Goal: Task Accomplishment & Management: Use online tool/utility

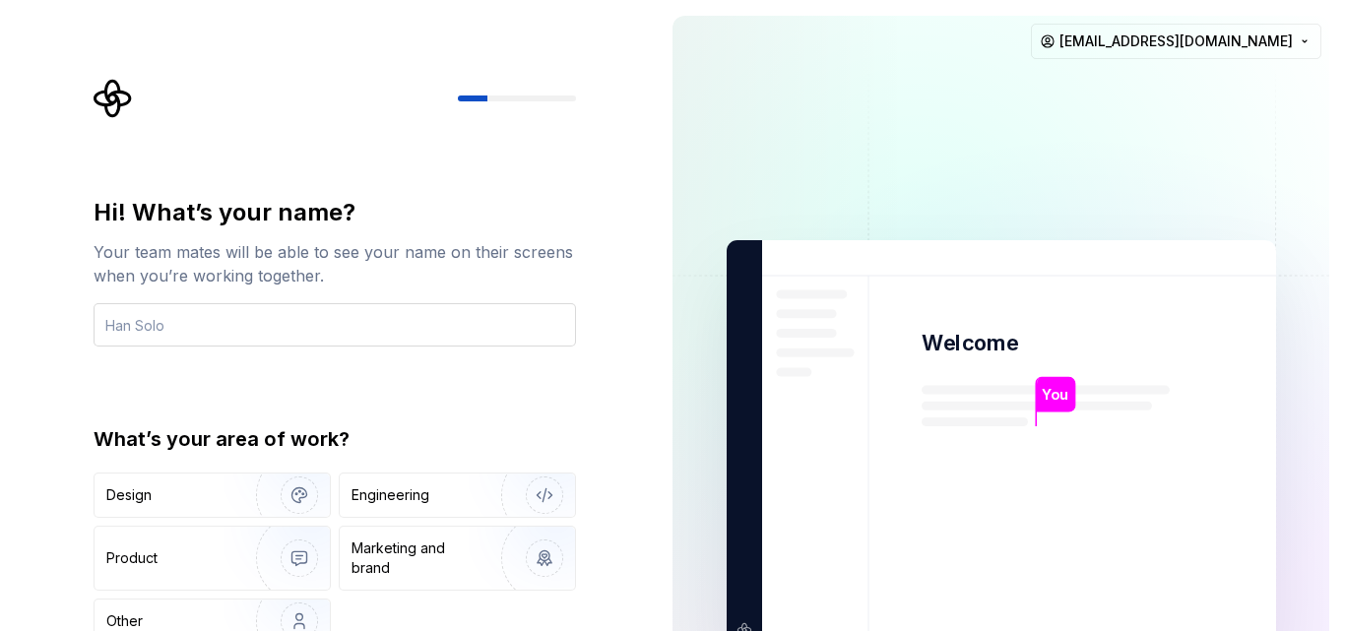
click at [249, 342] on input "text" at bounding box center [335, 324] width 482 height 43
type input "Dk"
click at [1049, 195] on img at bounding box center [1001, 444] width 797 height 930
click at [389, 499] on div "Engineering" at bounding box center [390, 495] width 78 height 20
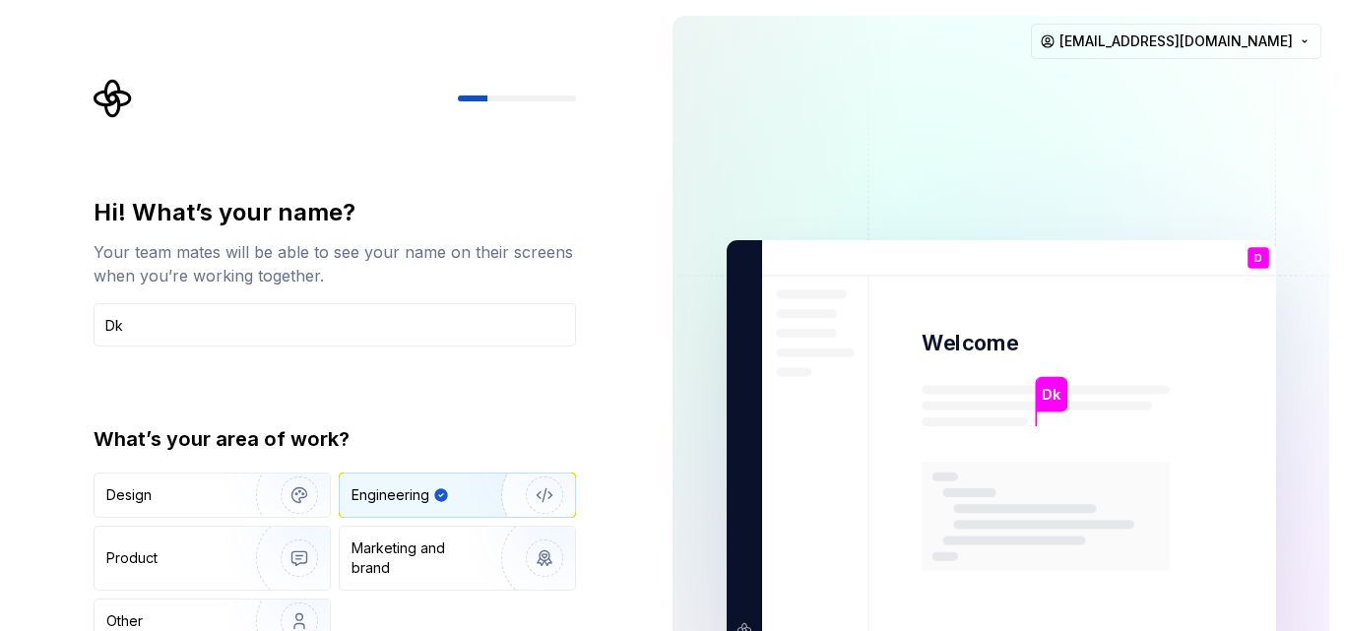
type button "Engineering"
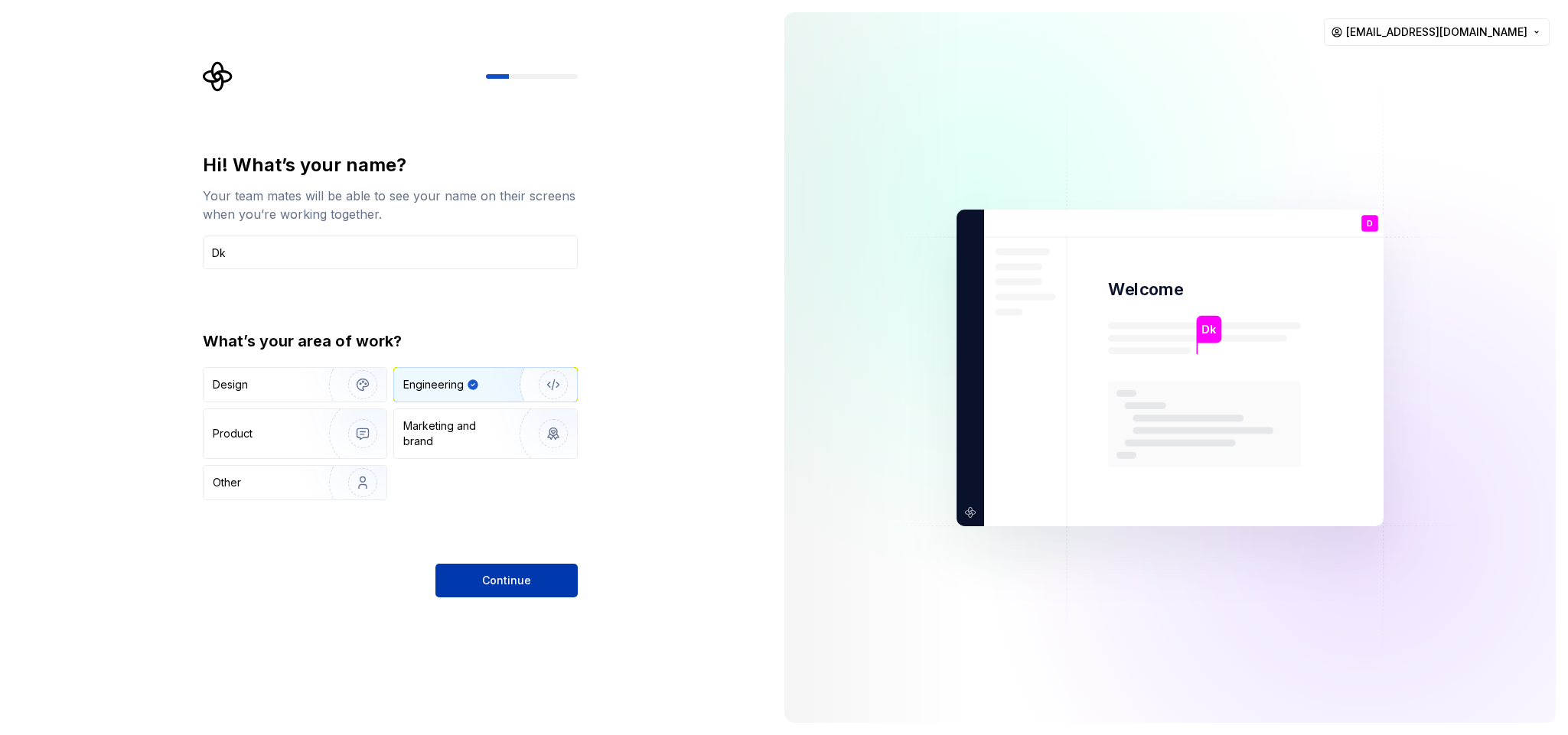
click at [456, 489] on button "Continue" at bounding box center [506, 580] width 142 height 33
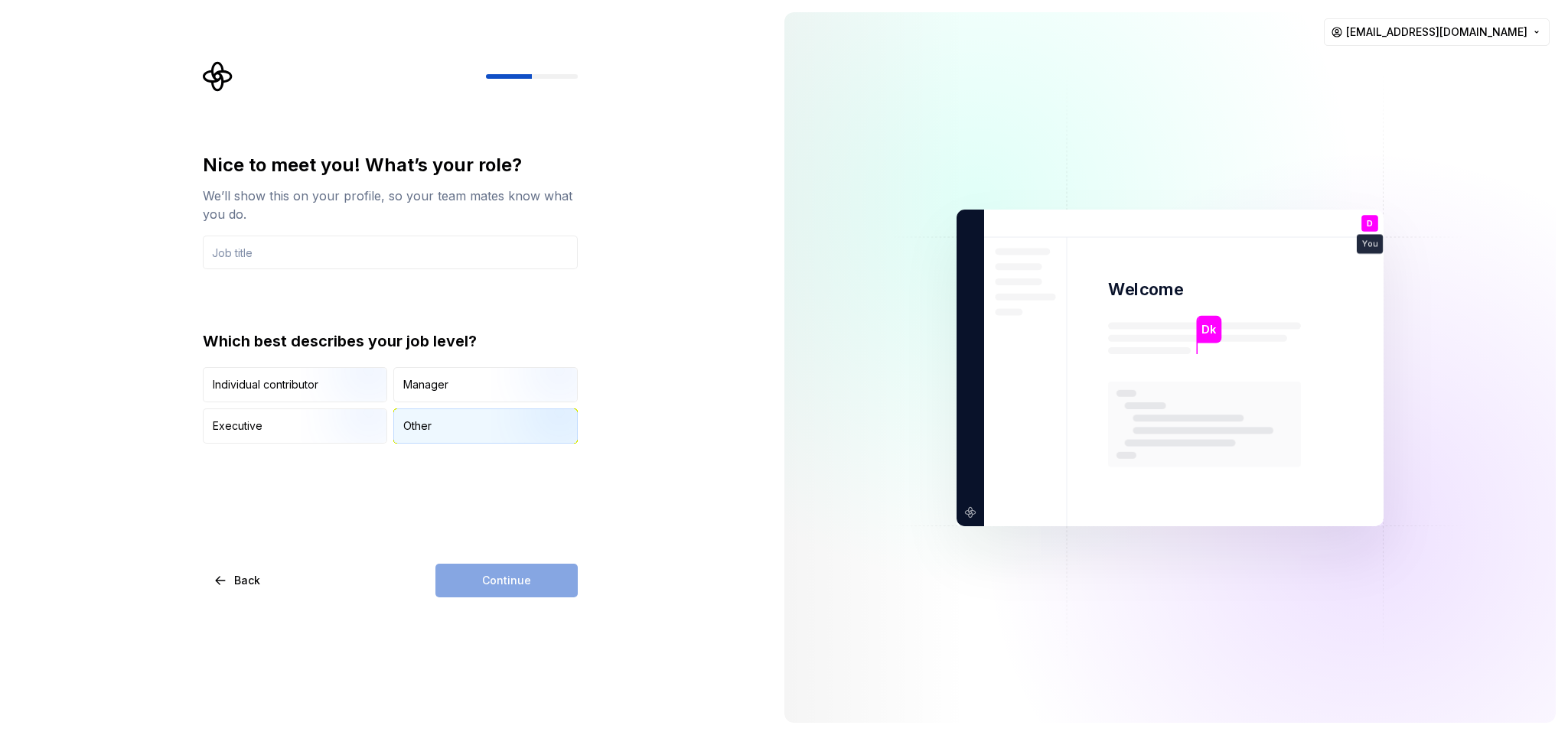
click at [418, 427] on div "Other" at bounding box center [417, 427] width 28 height 16
click at [244, 263] on input "text" at bounding box center [390, 252] width 375 height 33
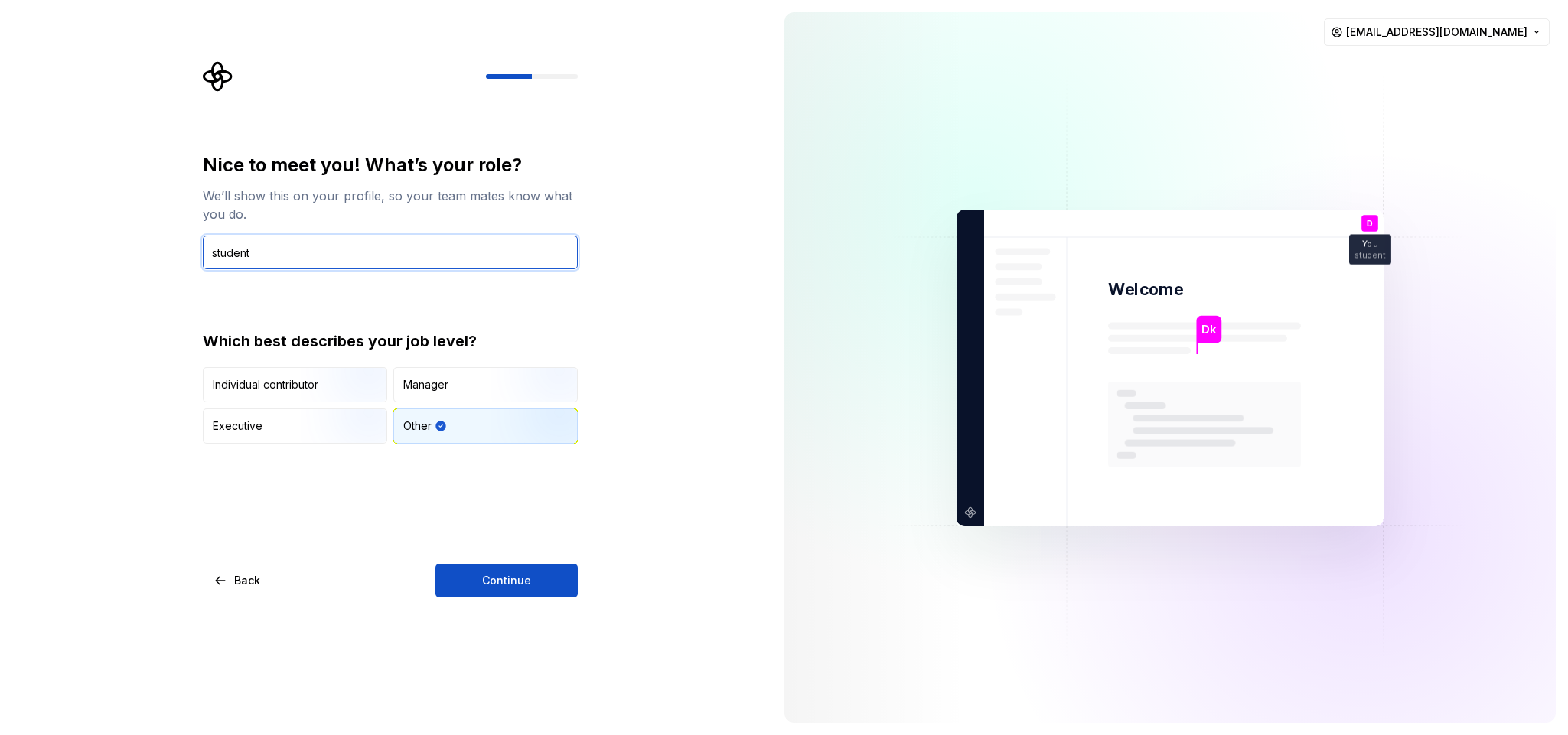
type input "student"
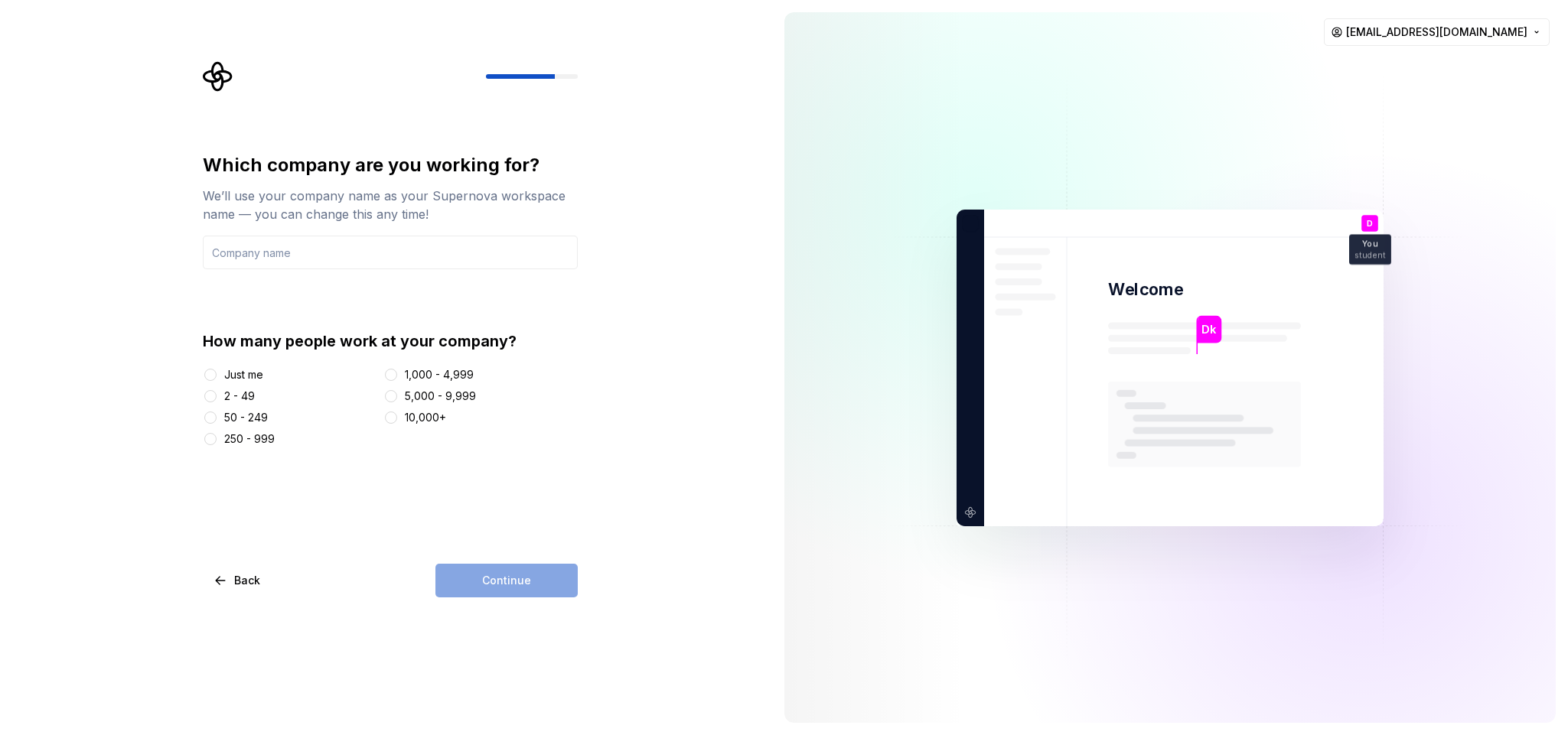
click at [237, 376] on div "Just me" at bounding box center [243, 375] width 39 height 16
click at [217, 376] on button "Just me" at bounding box center [211, 375] width 12 height 12
click at [294, 257] on input "text" at bounding box center [390, 252] width 375 height 33
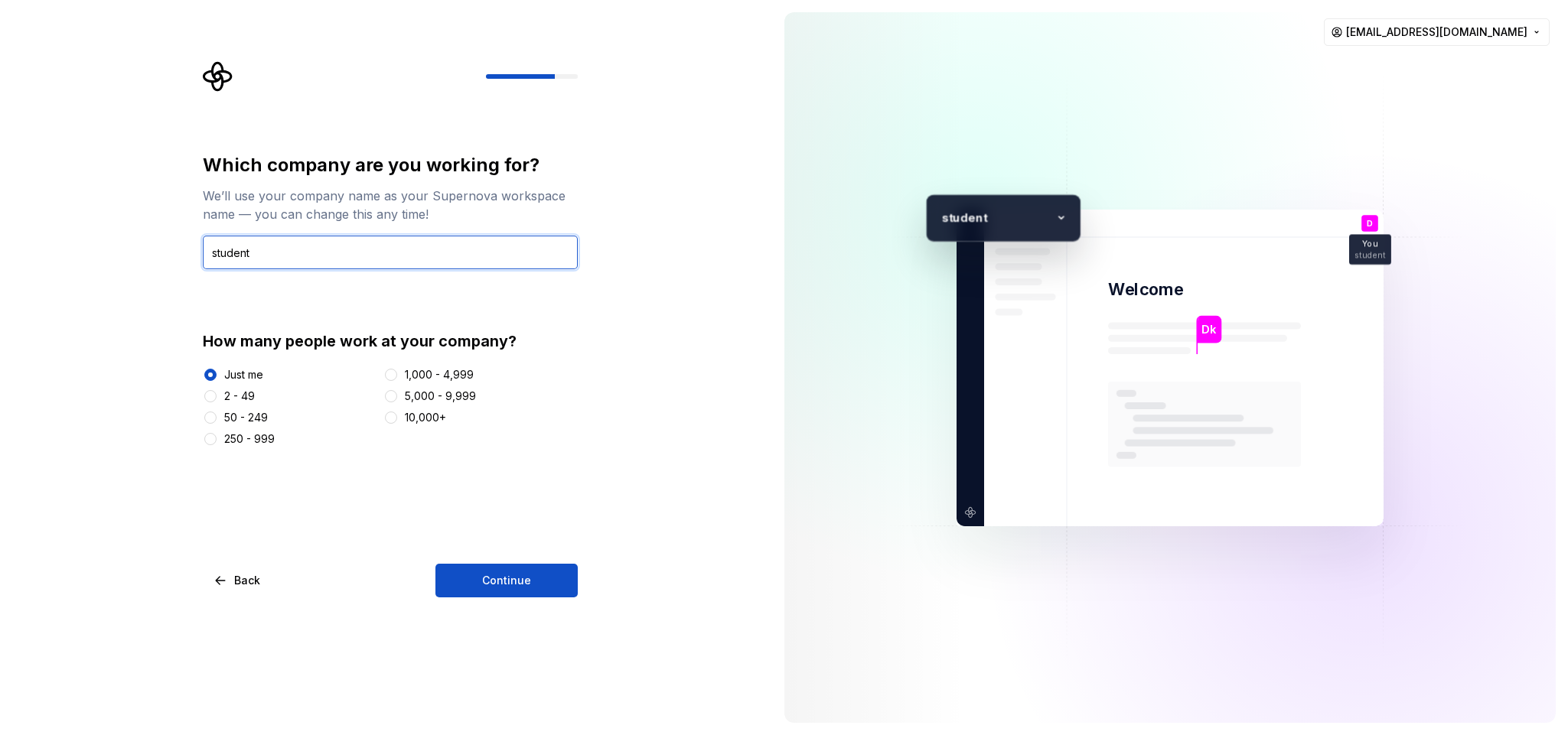
type input "student"
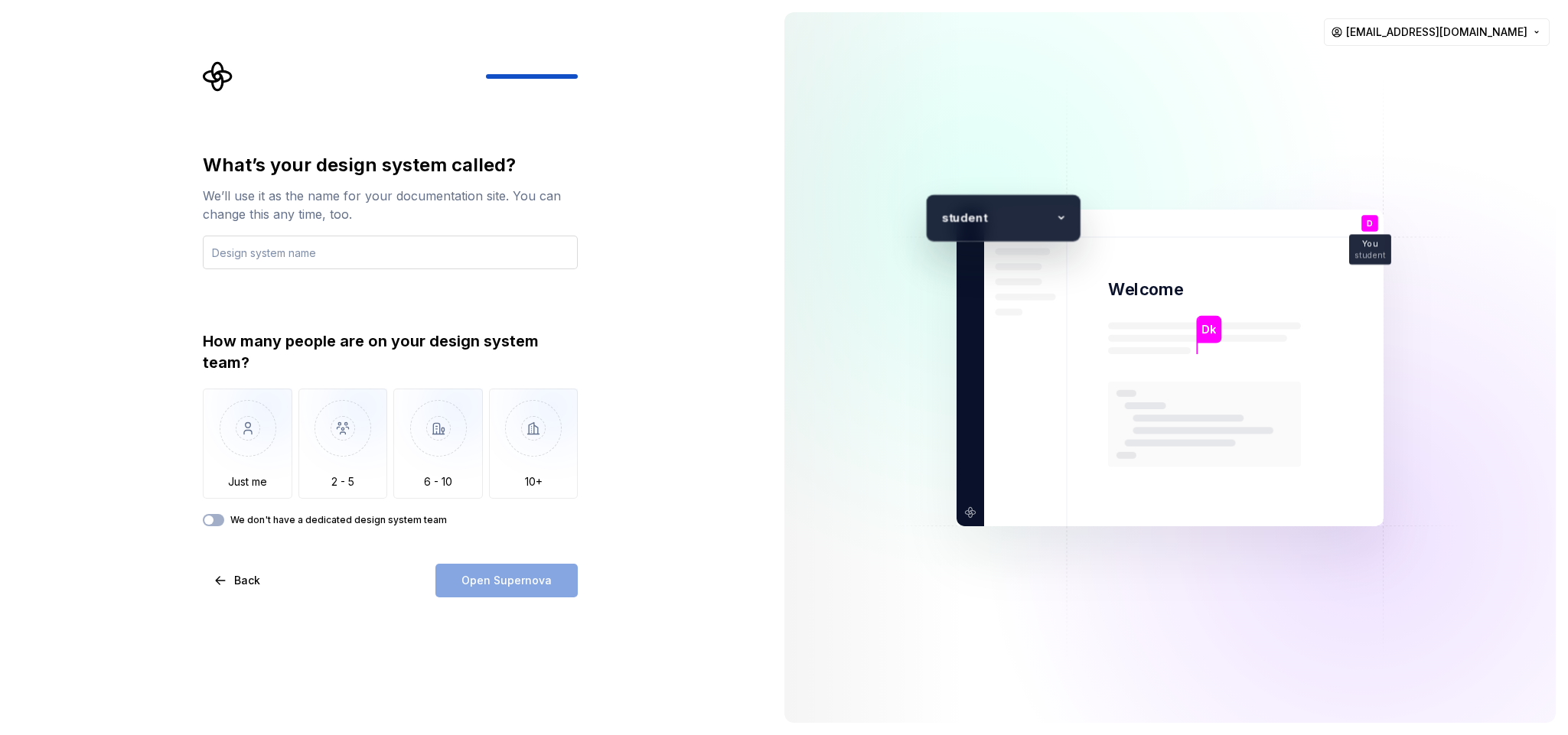
click at [262, 256] on input "text" at bounding box center [390, 252] width 375 height 33
click at [239, 477] on img "button" at bounding box center [247, 440] width 89 height 103
click at [264, 237] on div "What’s your design system called? We’ll use it as the name for your documentati…" at bounding box center [390, 211] width 375 height 117
click at [340, 248] on input "text" at bounding box center [390, 252] width 375 height 33
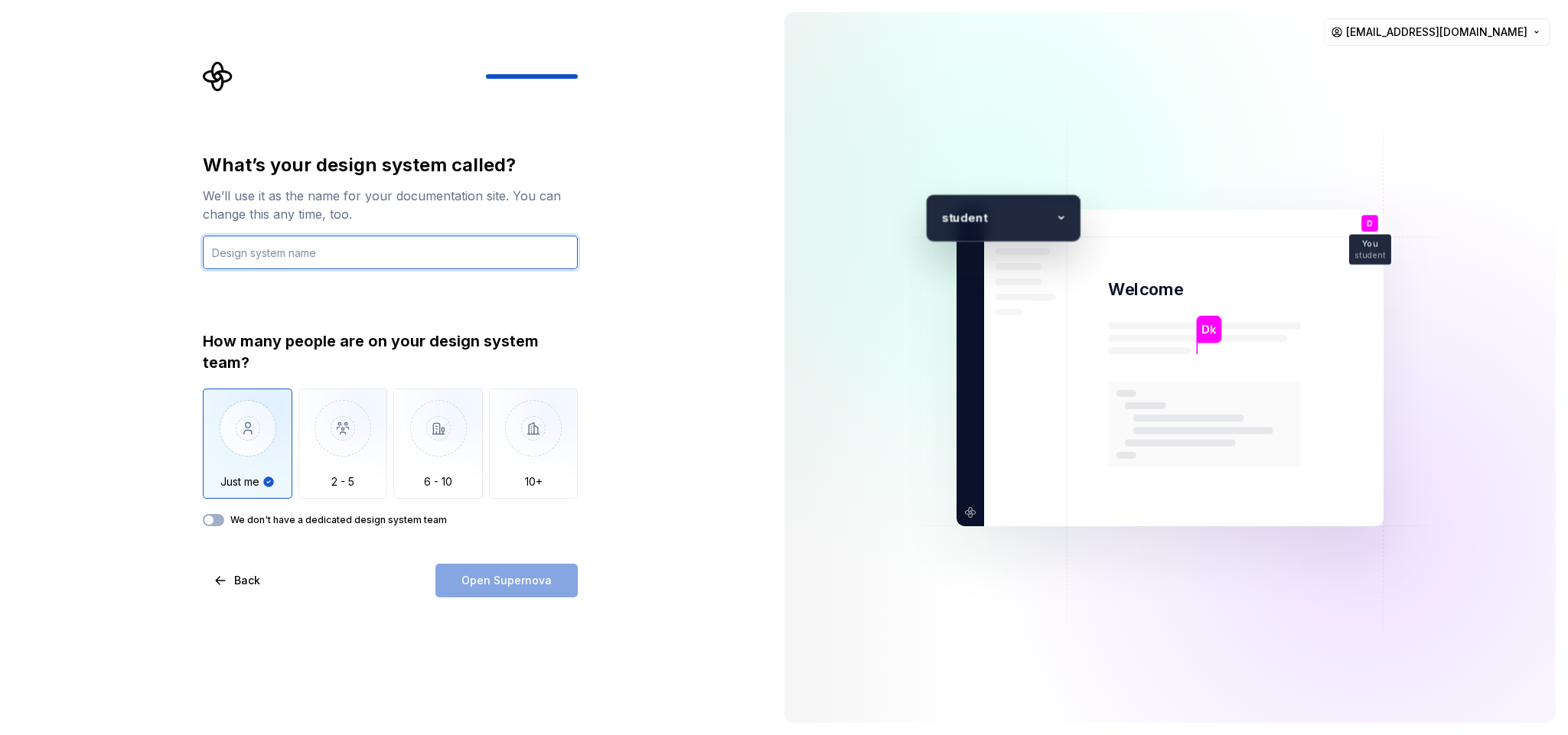
drag, startPoint x: 340, startPoint y: 248, endPoint x: 58, endPoint y: 262, distance: 282.3
click at [58, 262] on div "What’s your design system called? We’ll use it as the name for your documentati…" at bounding box center [386, 368] width 772 height 735
type input "c"
type input "super"
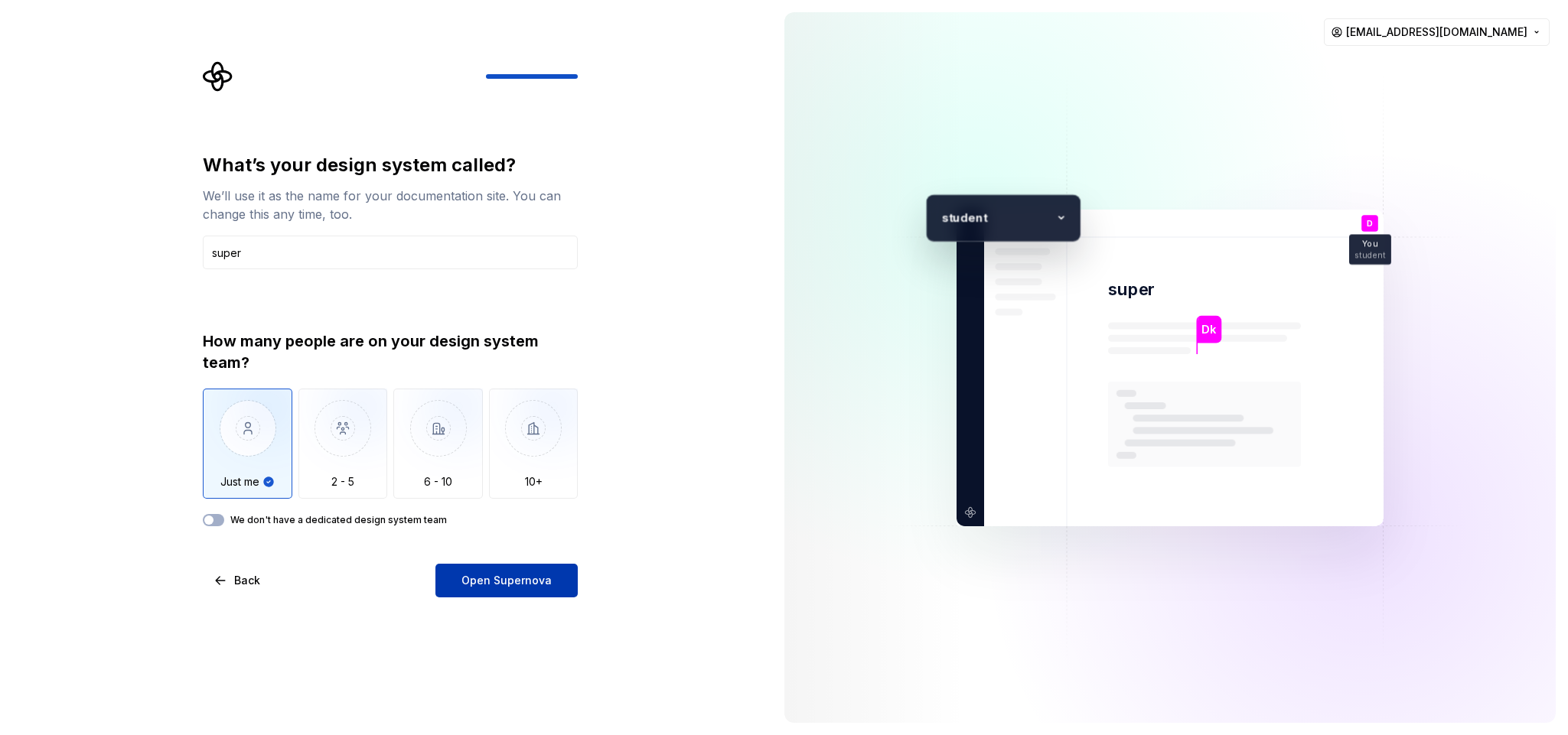
click at [515, 489] on span "Open Supernova" at bounding box center [507, 580] width 90 height 16
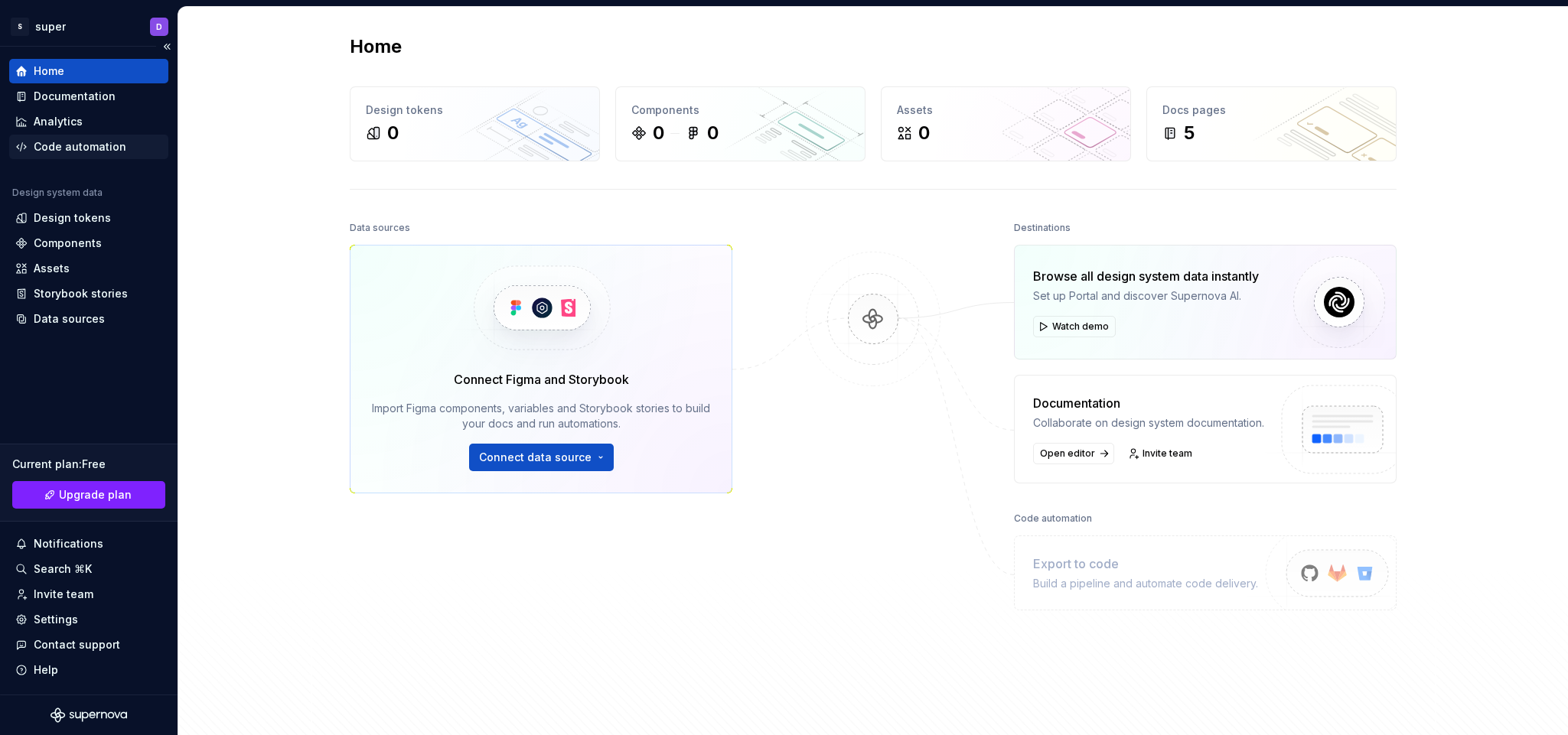
click at [99, 154] on div "Code automation" at bounding box center [79, 147] width 93 height 16
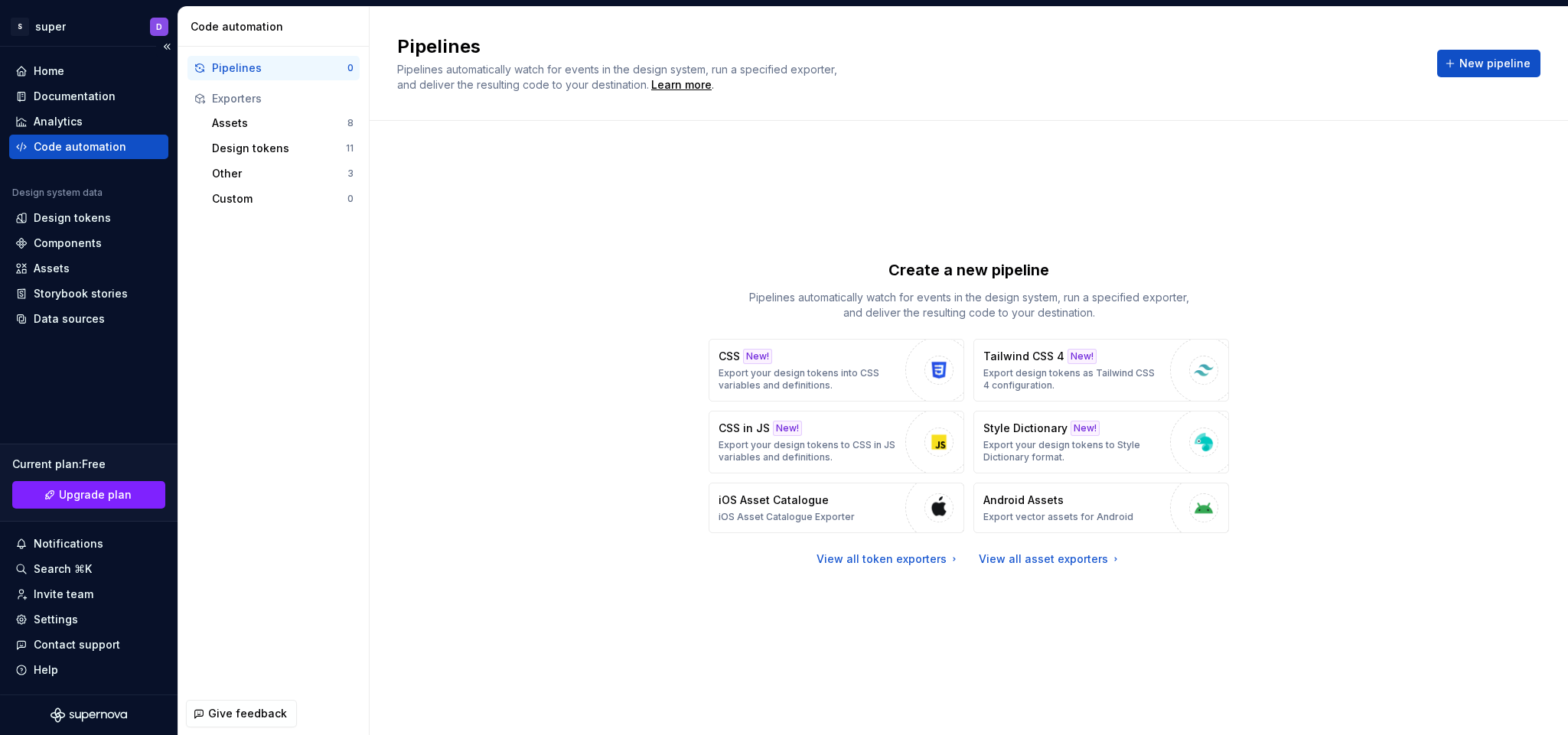
click at [78, 489] on icon "Supernova Logo" at bounding box center [89, 716] width 76 height 16
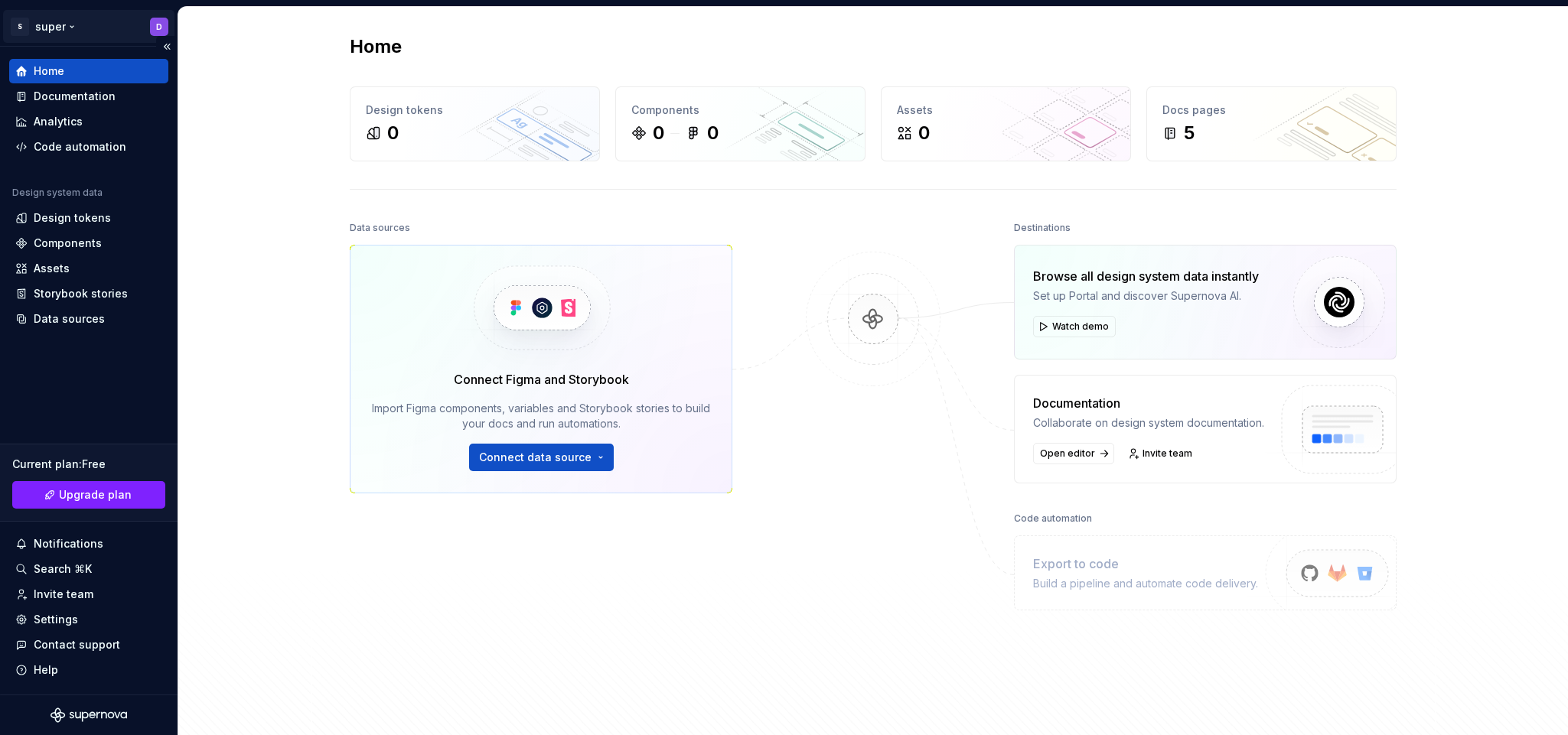
click at [157, 19] on html "S super D Home Documentation Analytics Code automation Design system data Desig…" at bounding box center [784, 368] width 1568 height 735
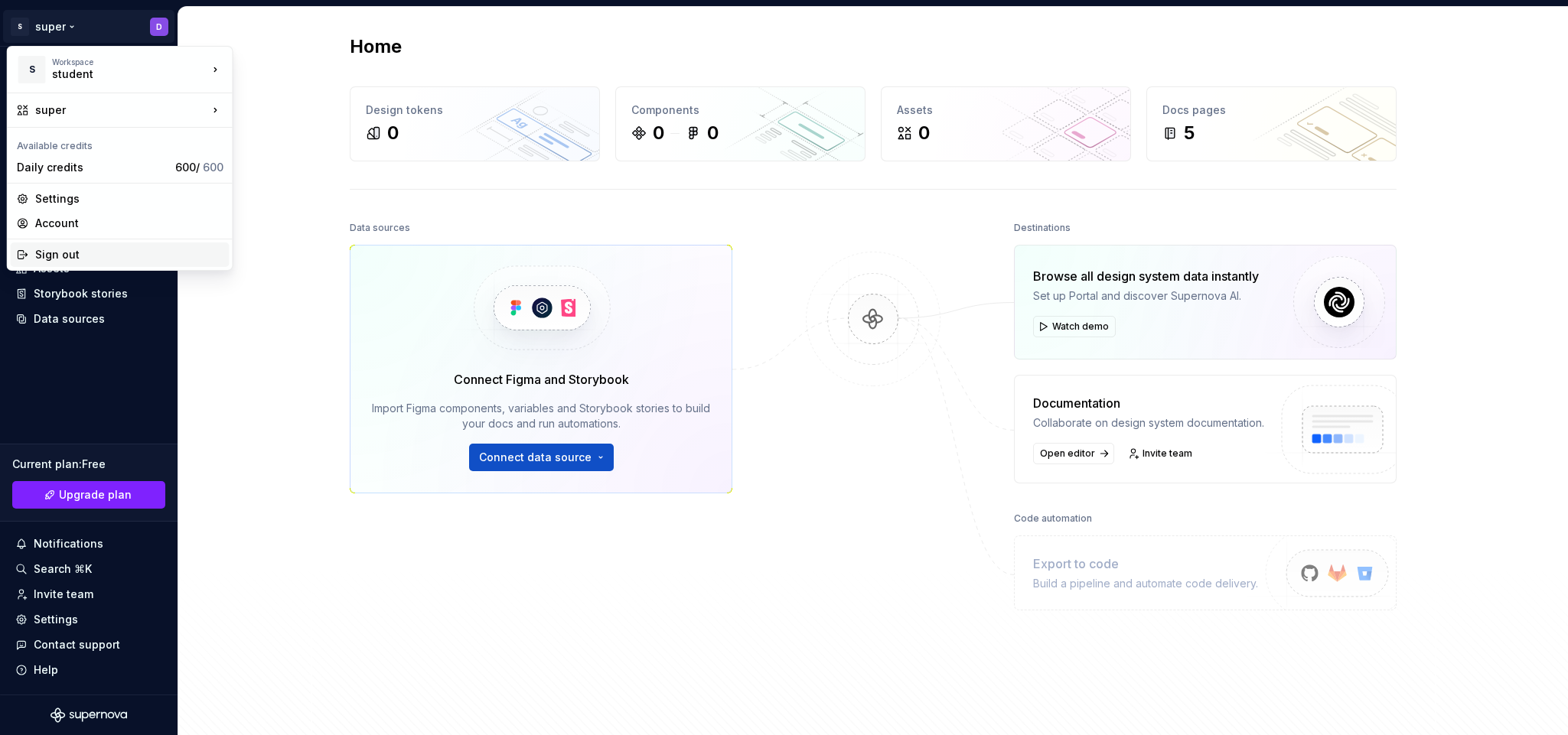
click at [113, 253] on div "Sign out" at bounding box center [129, 255] width 188 height 16
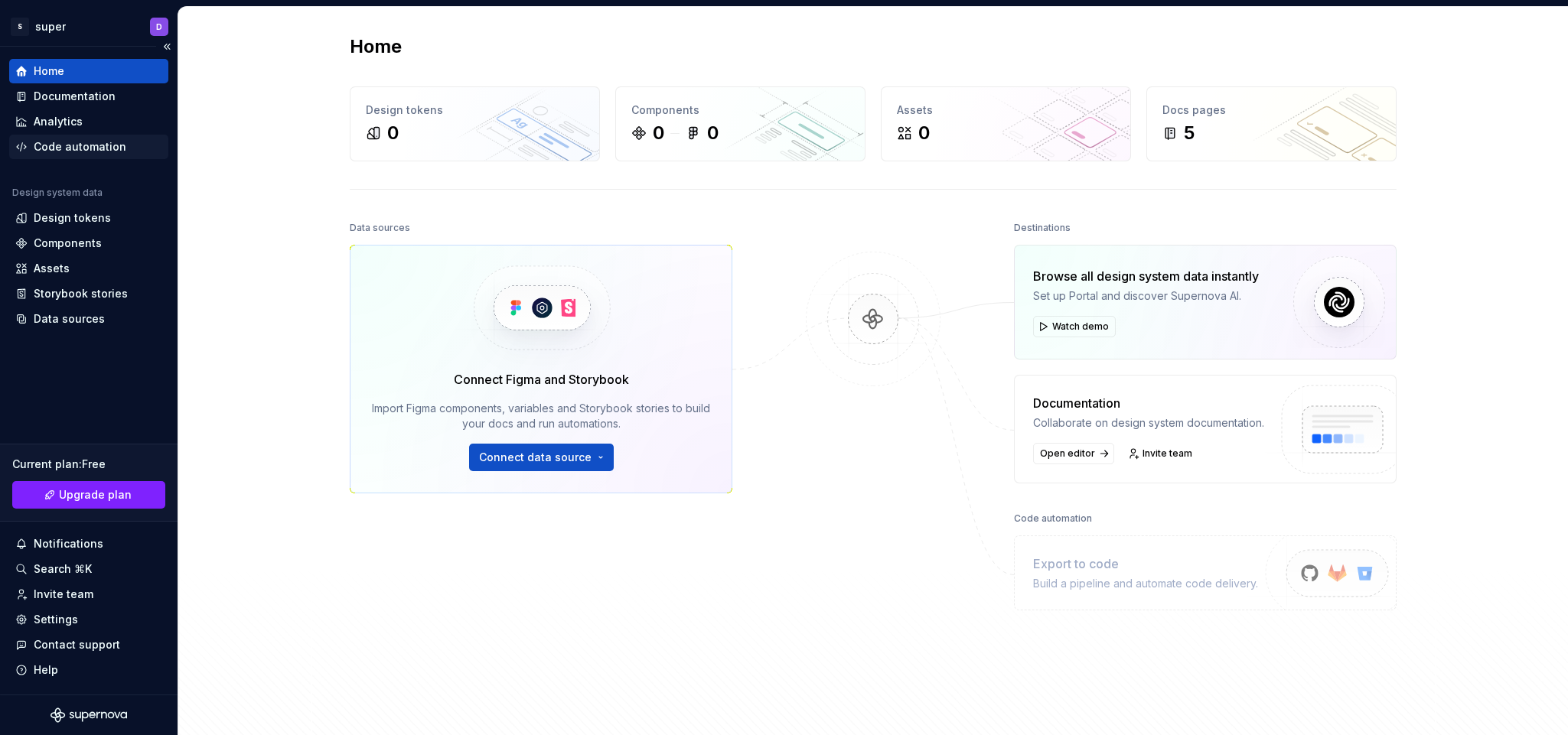
click at [96, 136] on div "Code automation" at bounding box center [89, 147] width 159 height 25
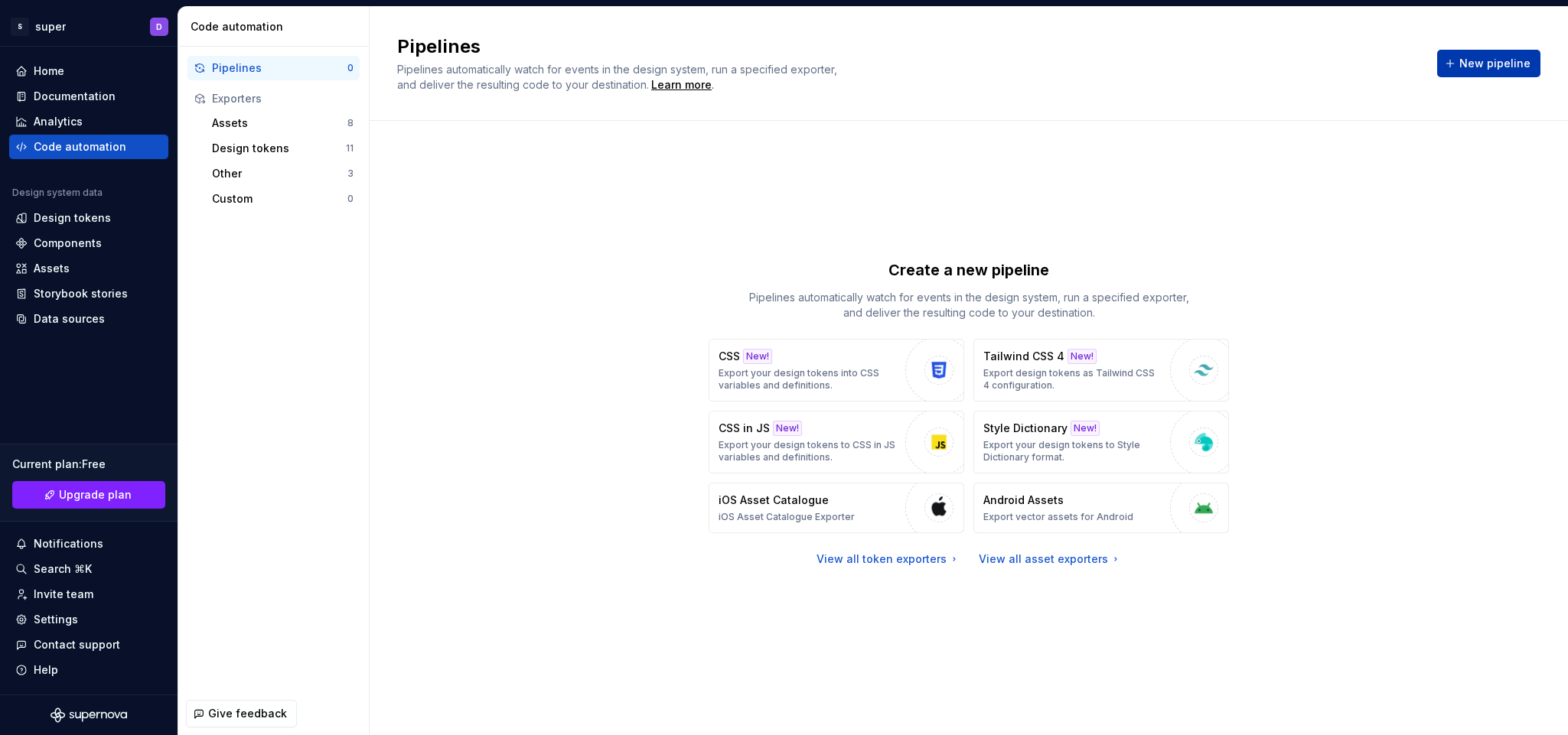
click at [1469, 68] on span "New pipeline" at bounding box center [1495, 64] width 72 height 16
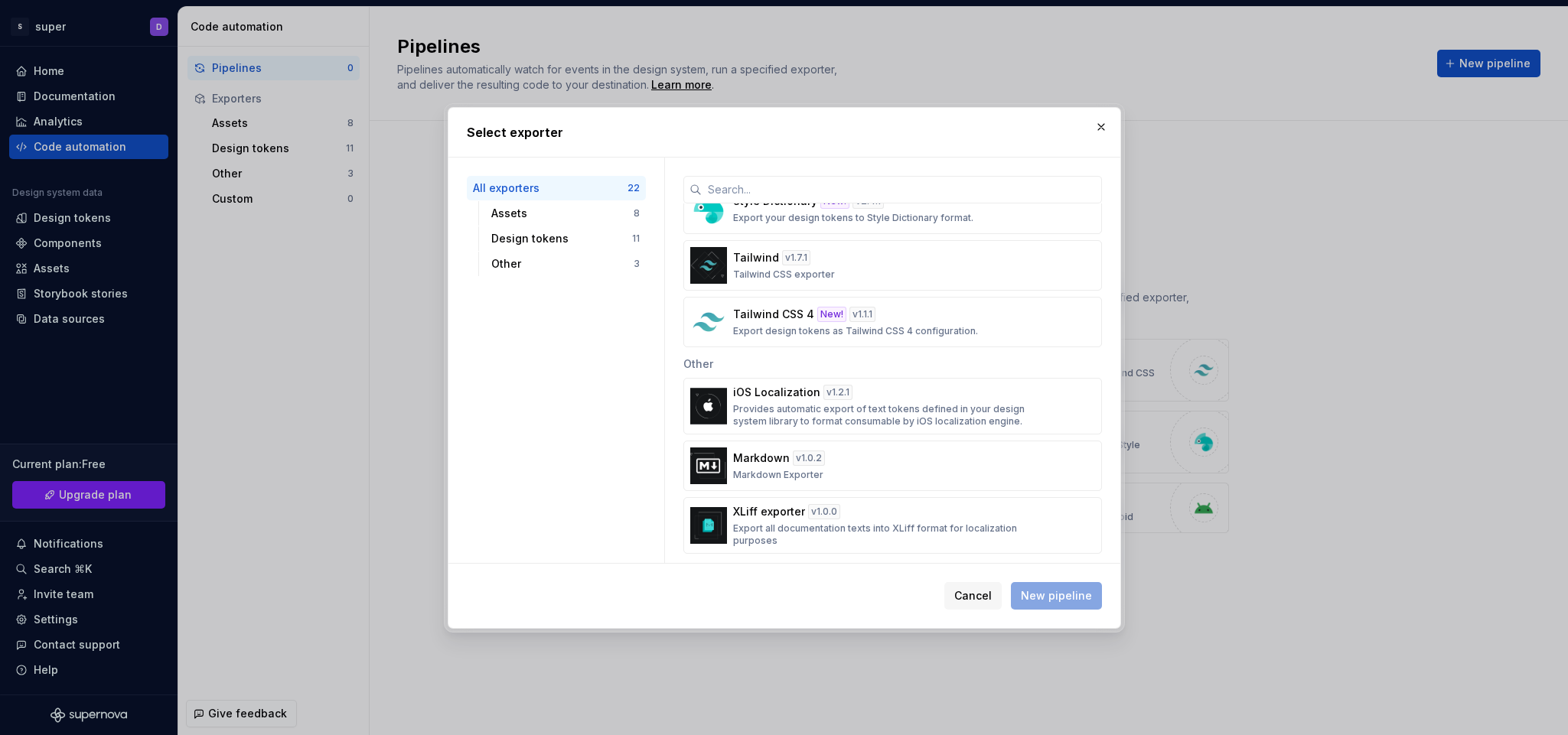
scroll to position [1012, 0]
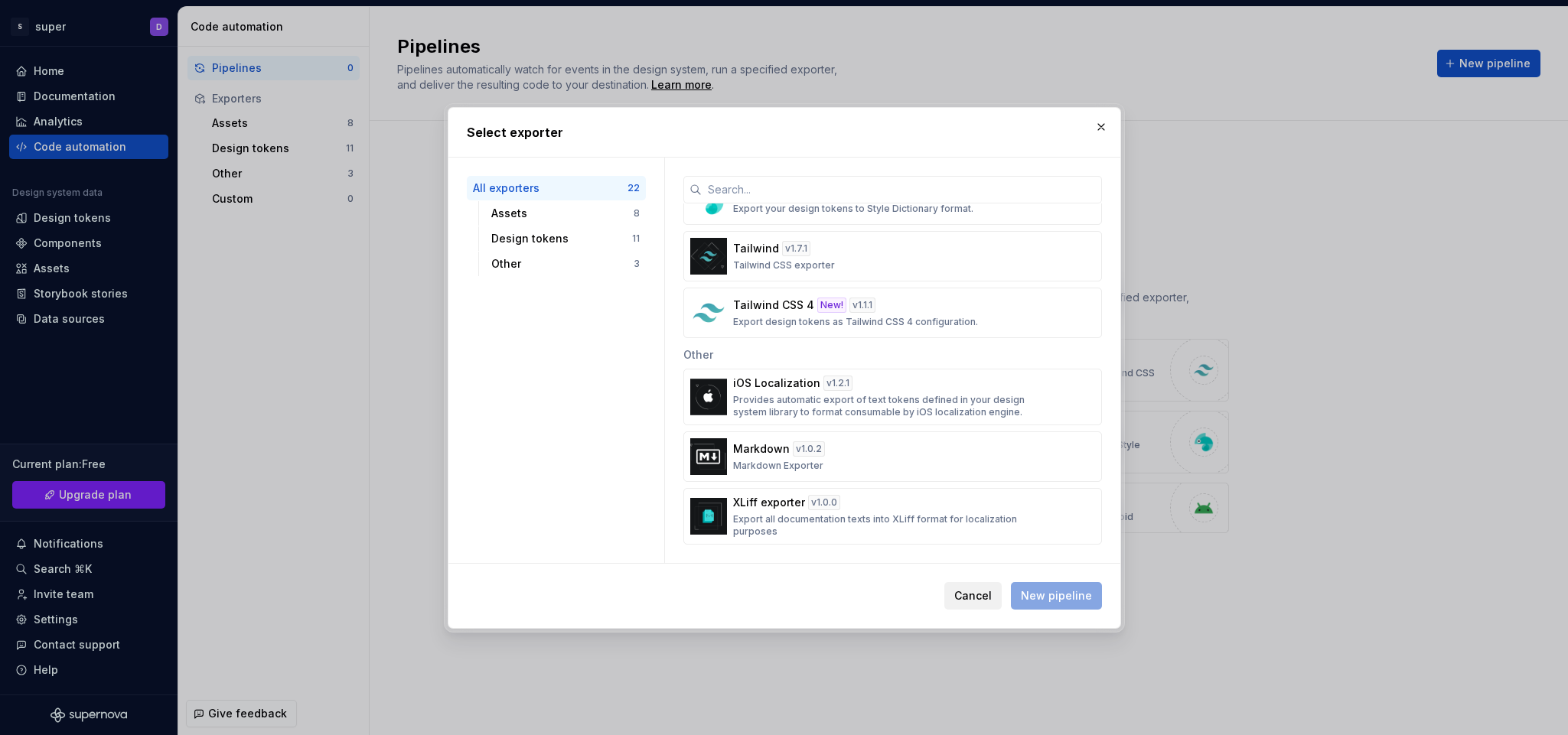
click at [979, 592] on span "Cancel" at bounding box center [973, 596] width 37 height 16
